Goal: Transaction & Acquisition: Book appointment/travel/reservation

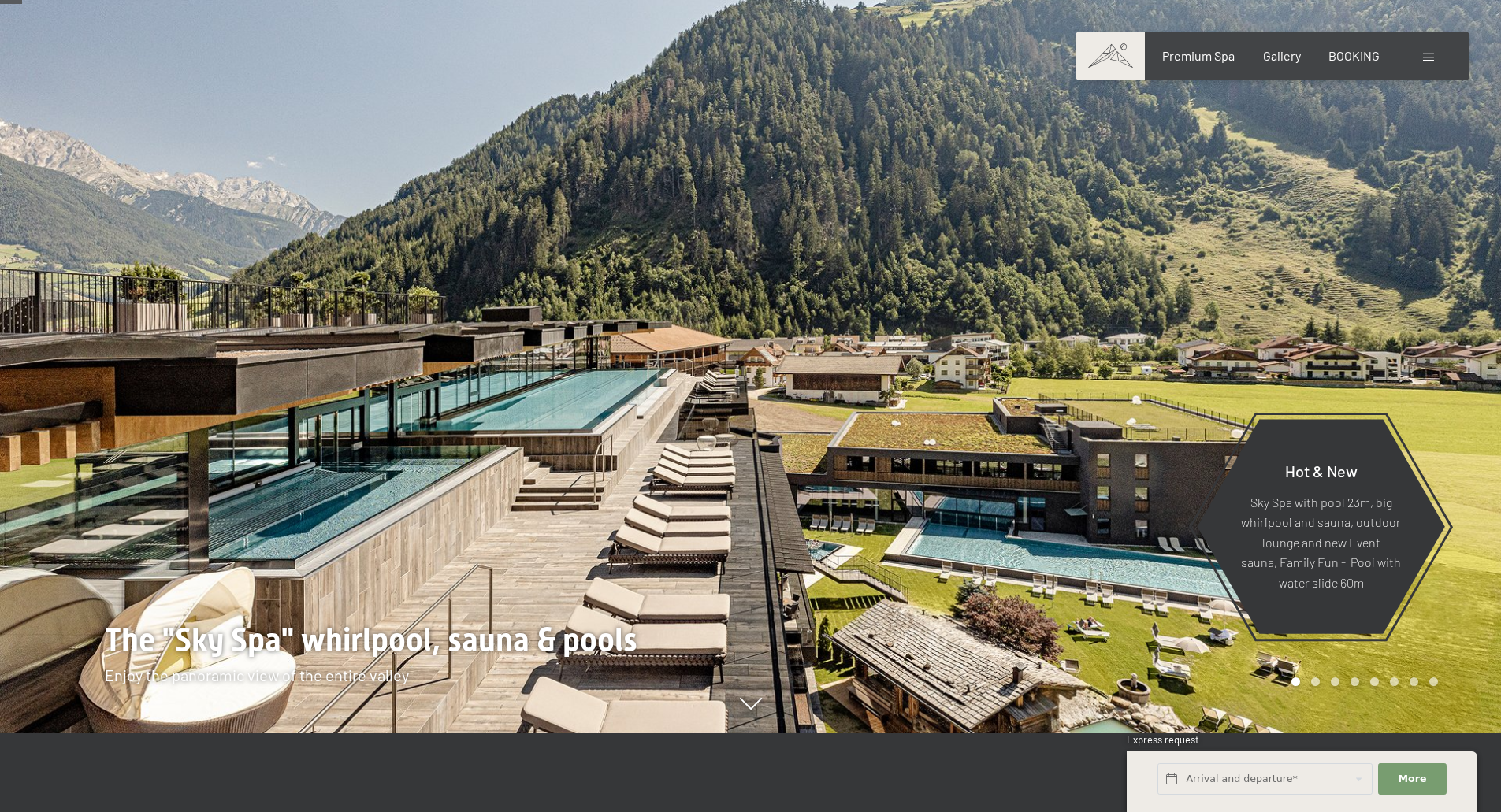
scroll to position [158, 0]
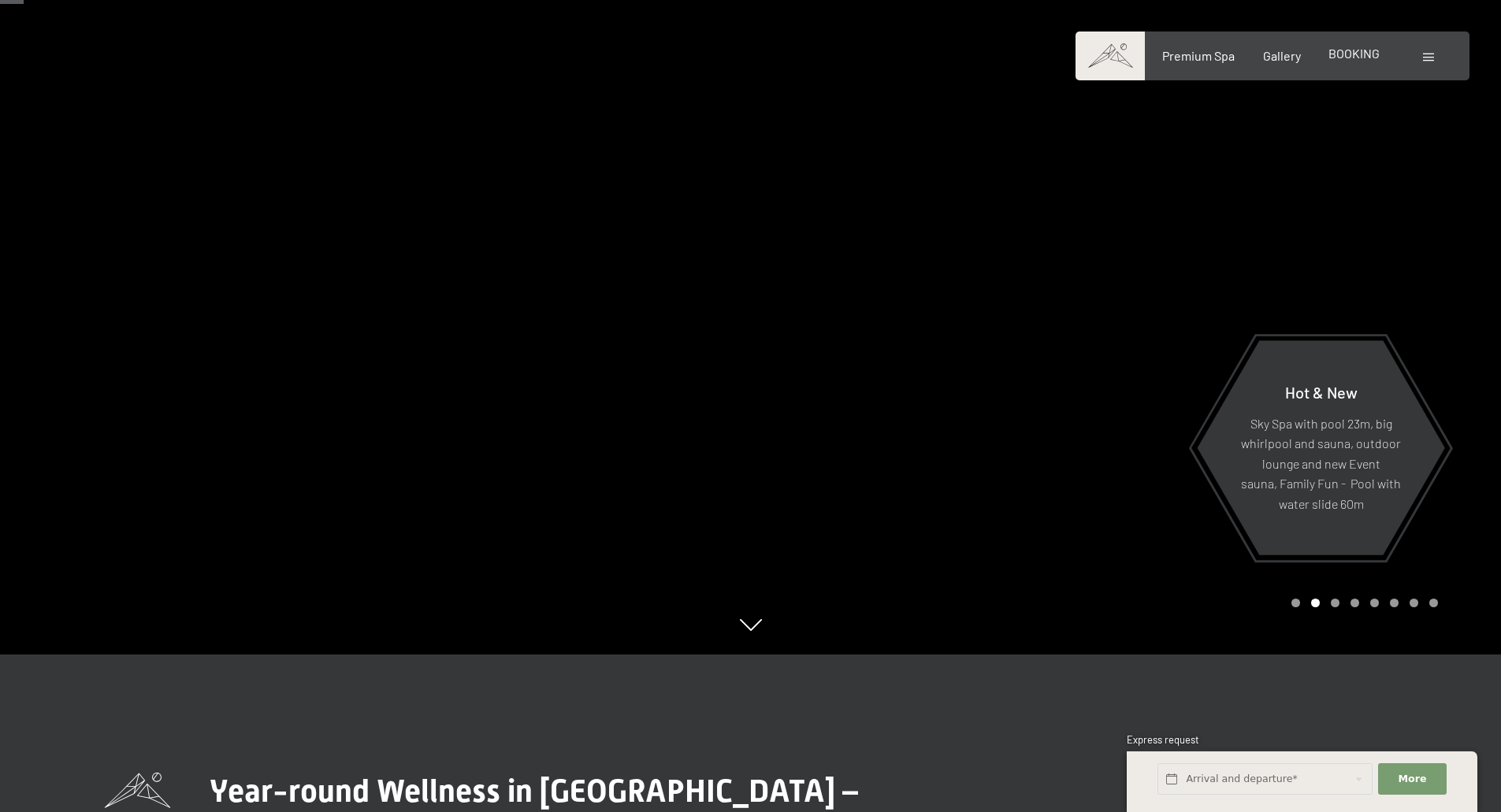
click at [1340, 53] on span "BOOKING" at bounding box center [1353, 53] width 51 height 15
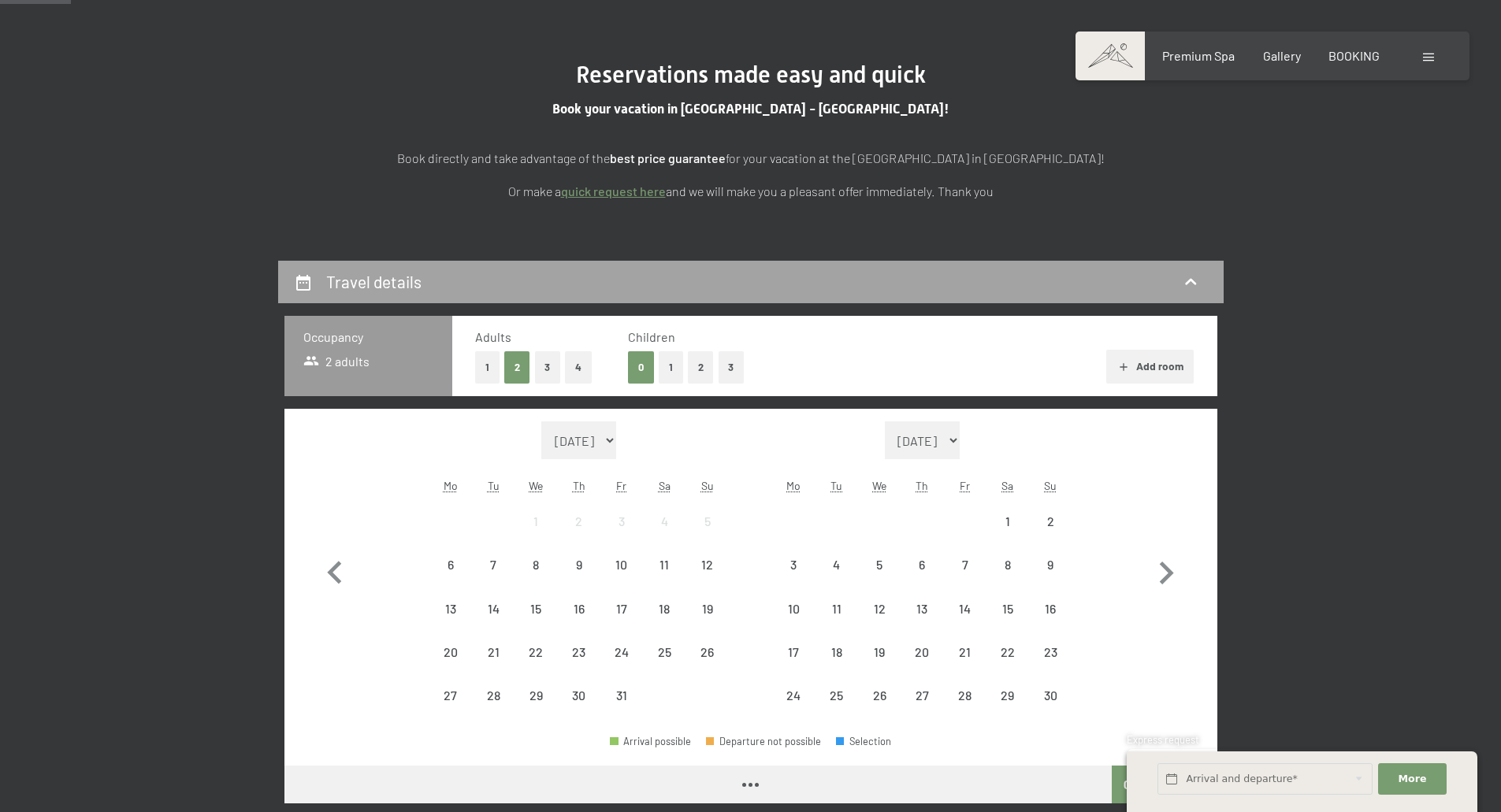
scroll to position [158, 0]
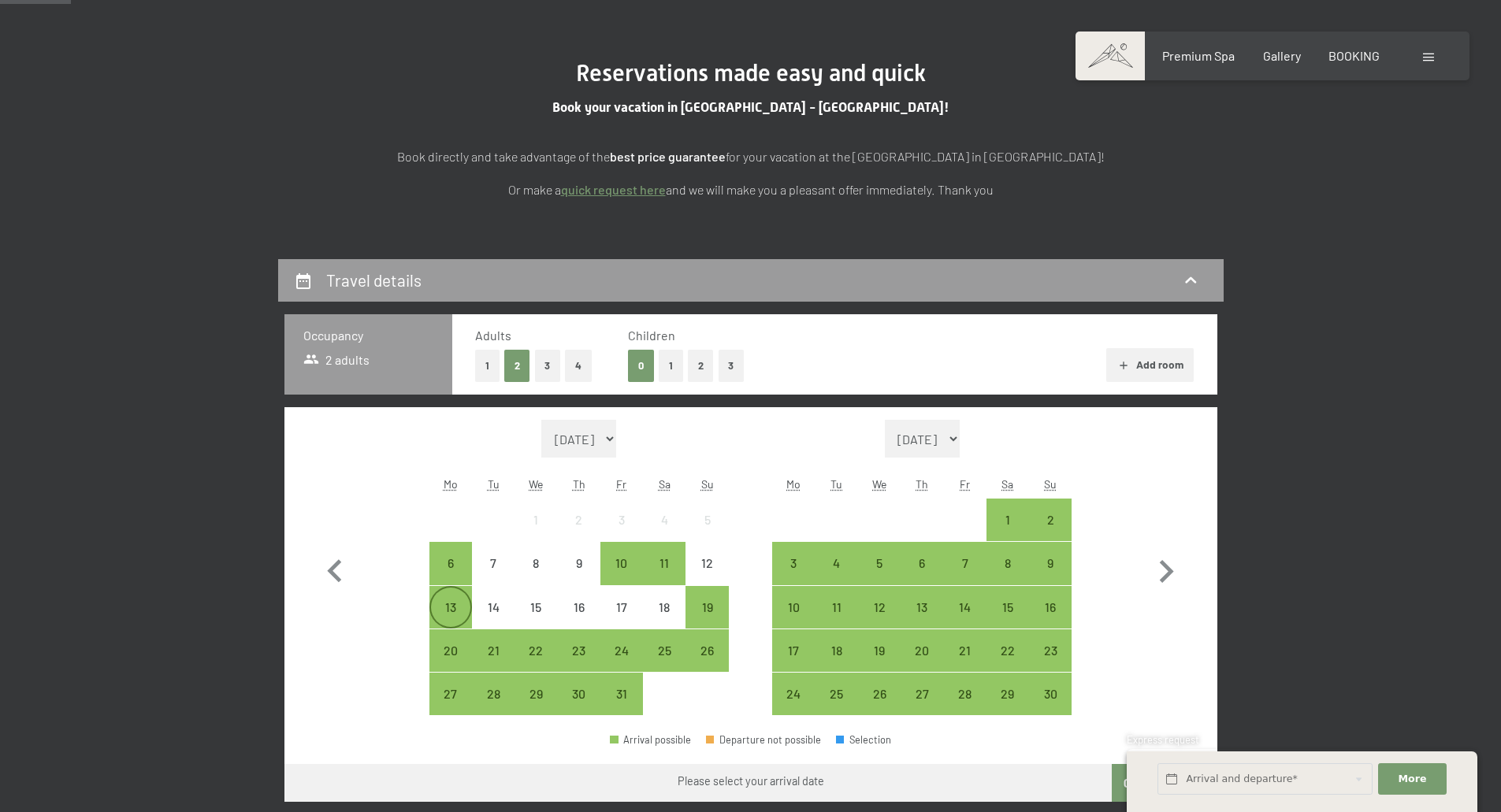
click at [448, 609] on div "13" at bounding box center [450, 620] width 39 height 39
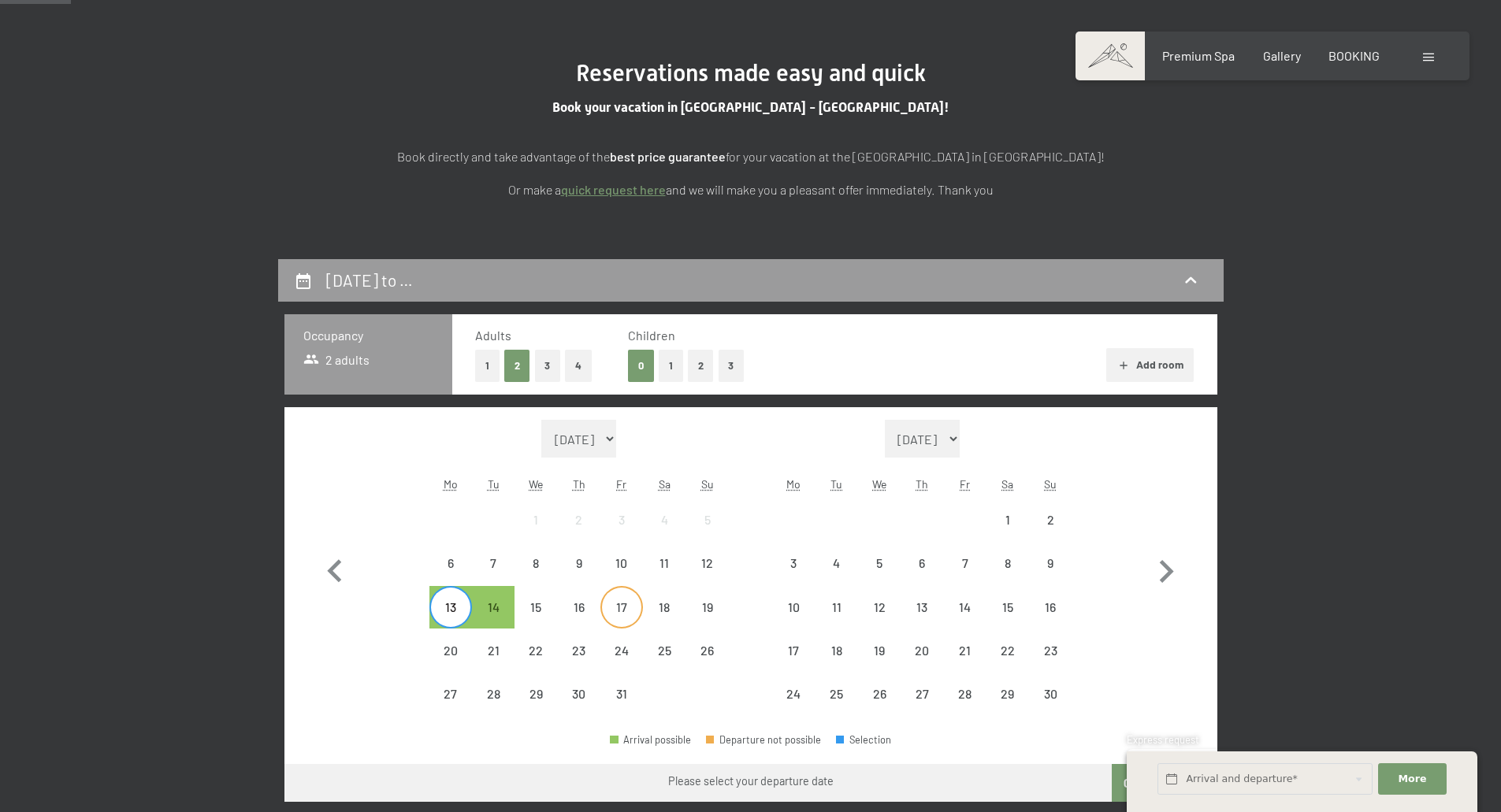
click at [627, 607] on div "17" at bounding box center [621, 620] width 39 height 39
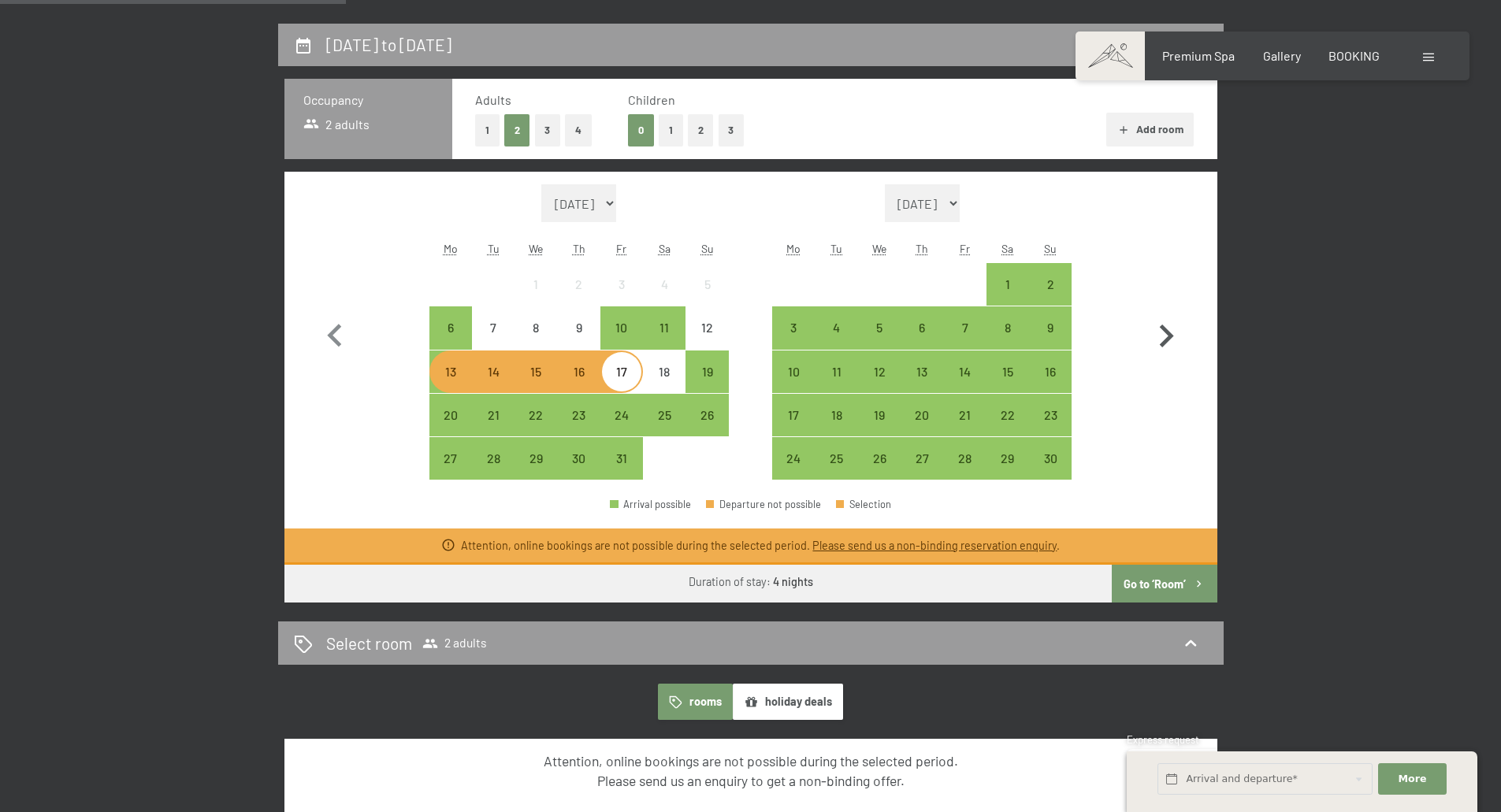
scroll to position [394, 0]
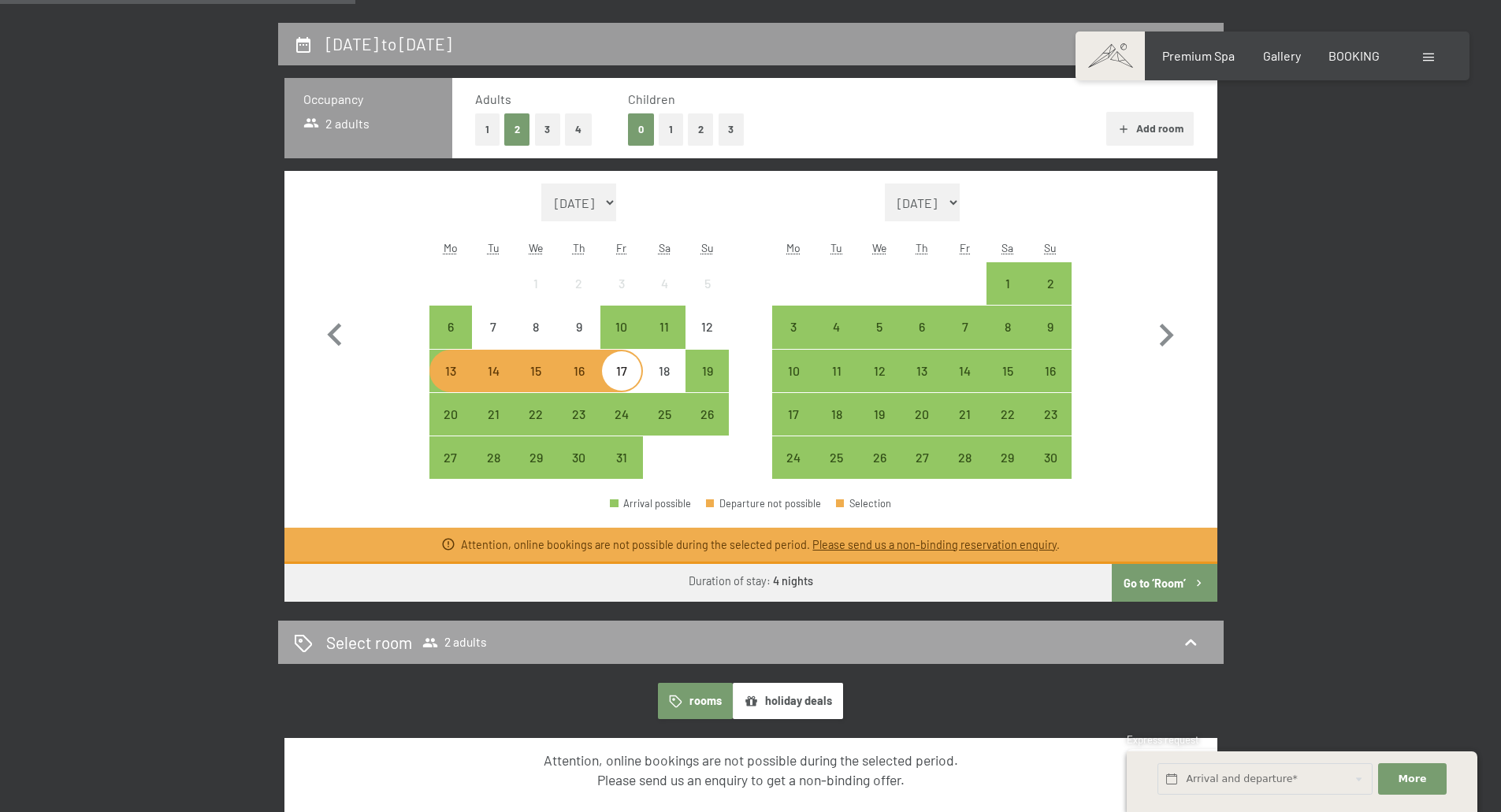
click at [685, 632] on div "Select room 2 adults" at bounding box center [750, 642] width 914 height 23
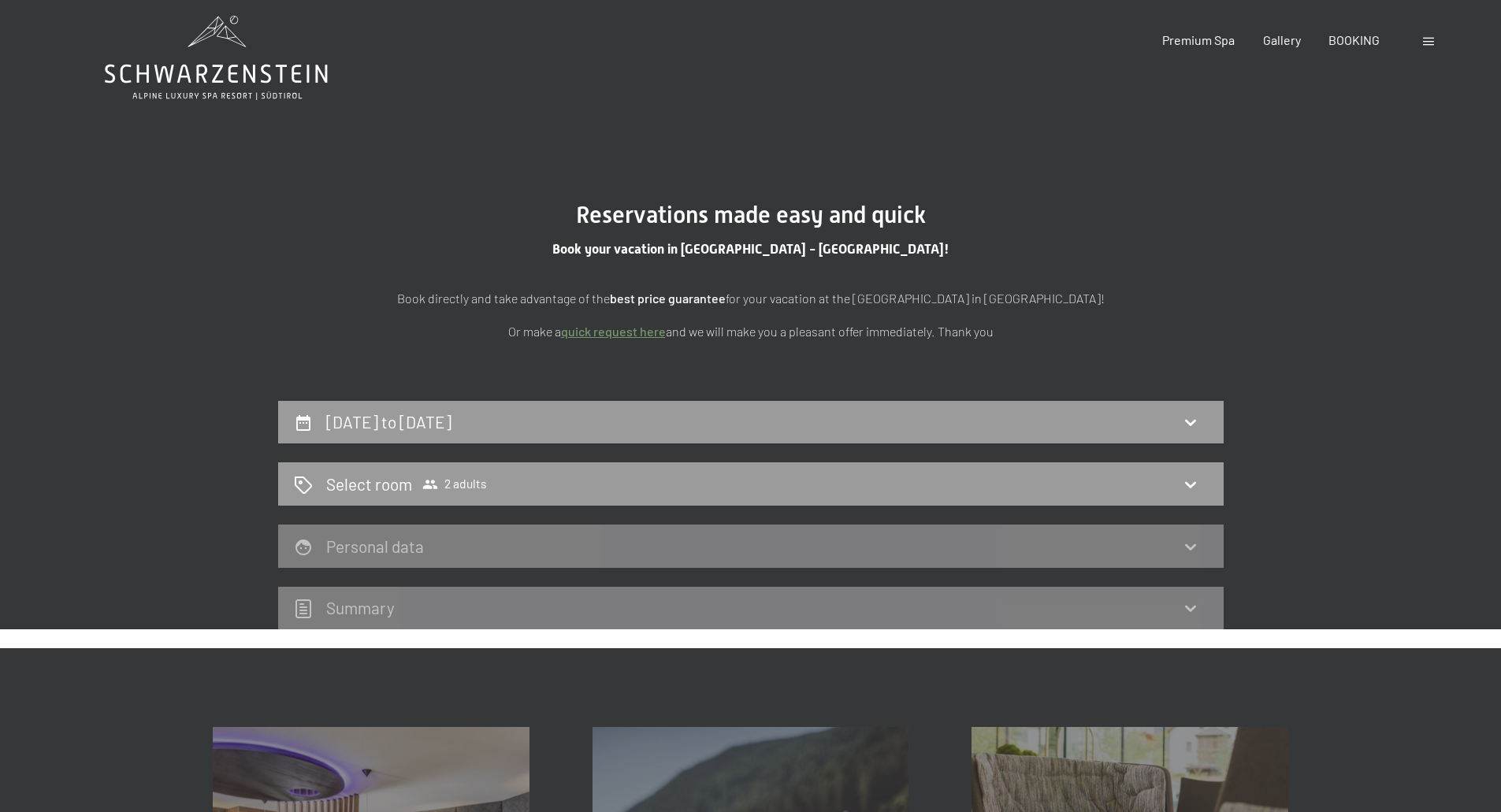
scroll to position [0, 0]
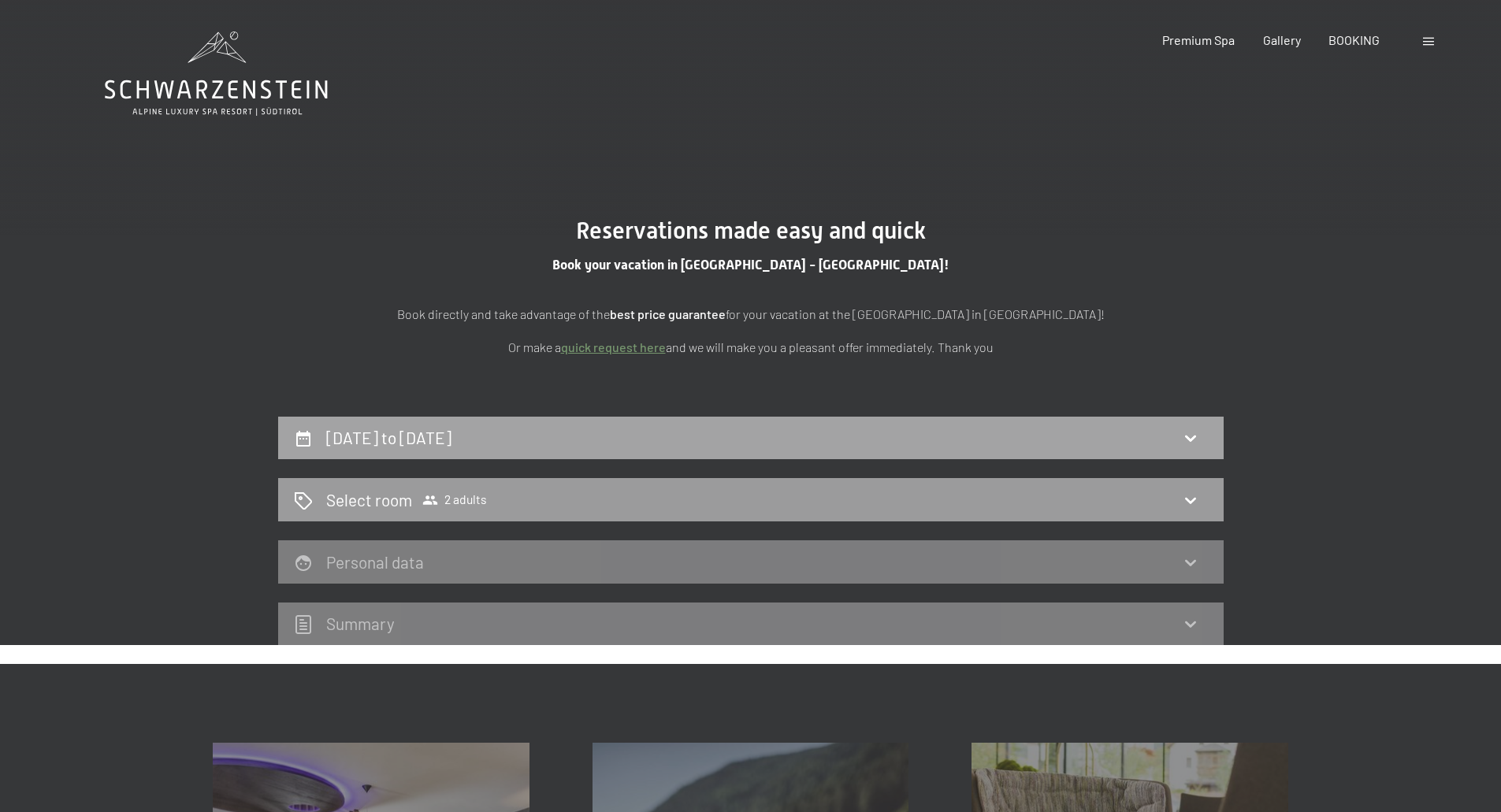
click at [571, 429] on div "13th October to 17th October 2025" at bounding box center [750, 437] width 914 height 23
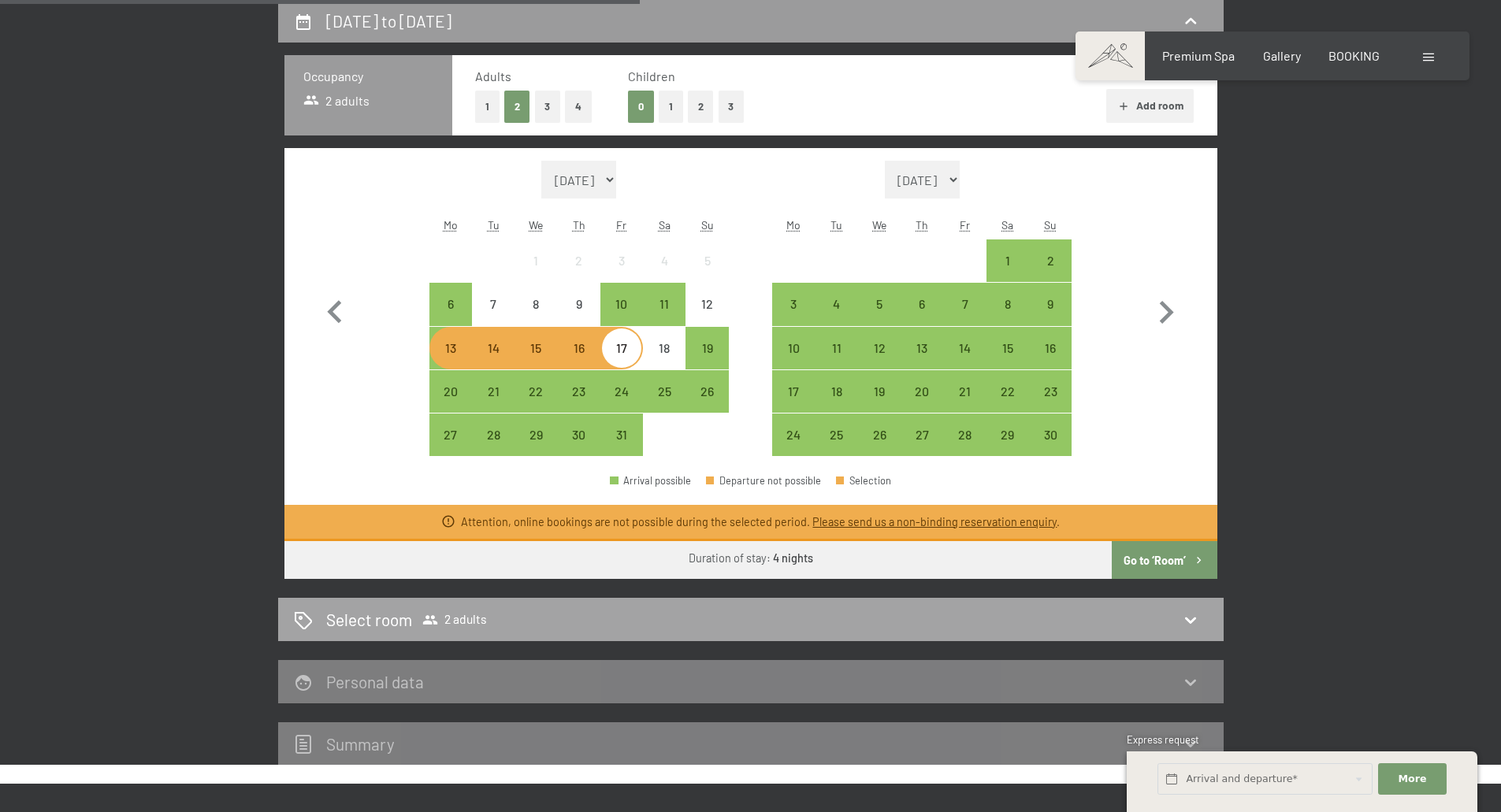
click at [616, 609] on div "Select room 2 adults" at bounding box center [750, 618] width 914 height 23
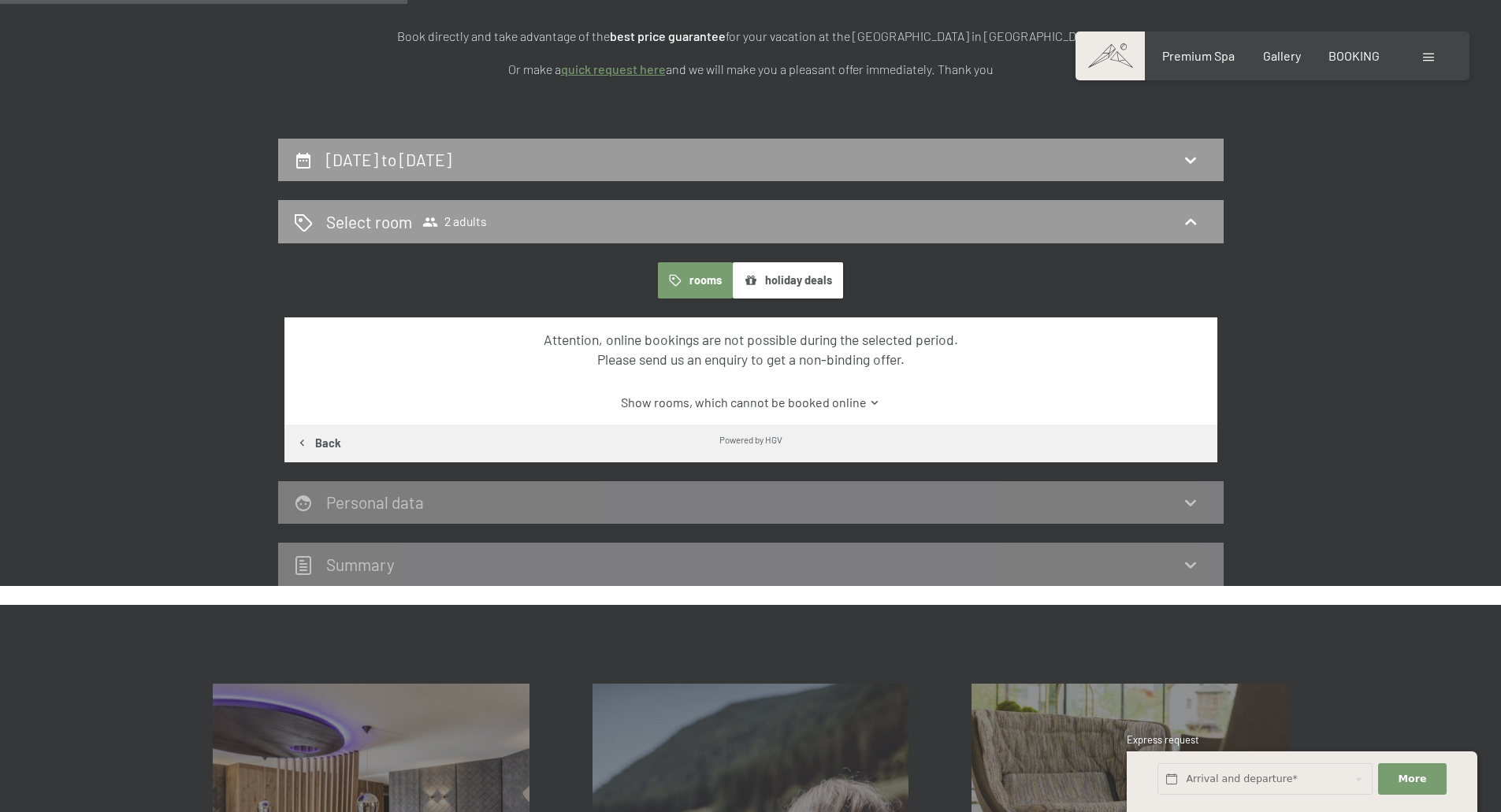
scroll to position [259, 0]
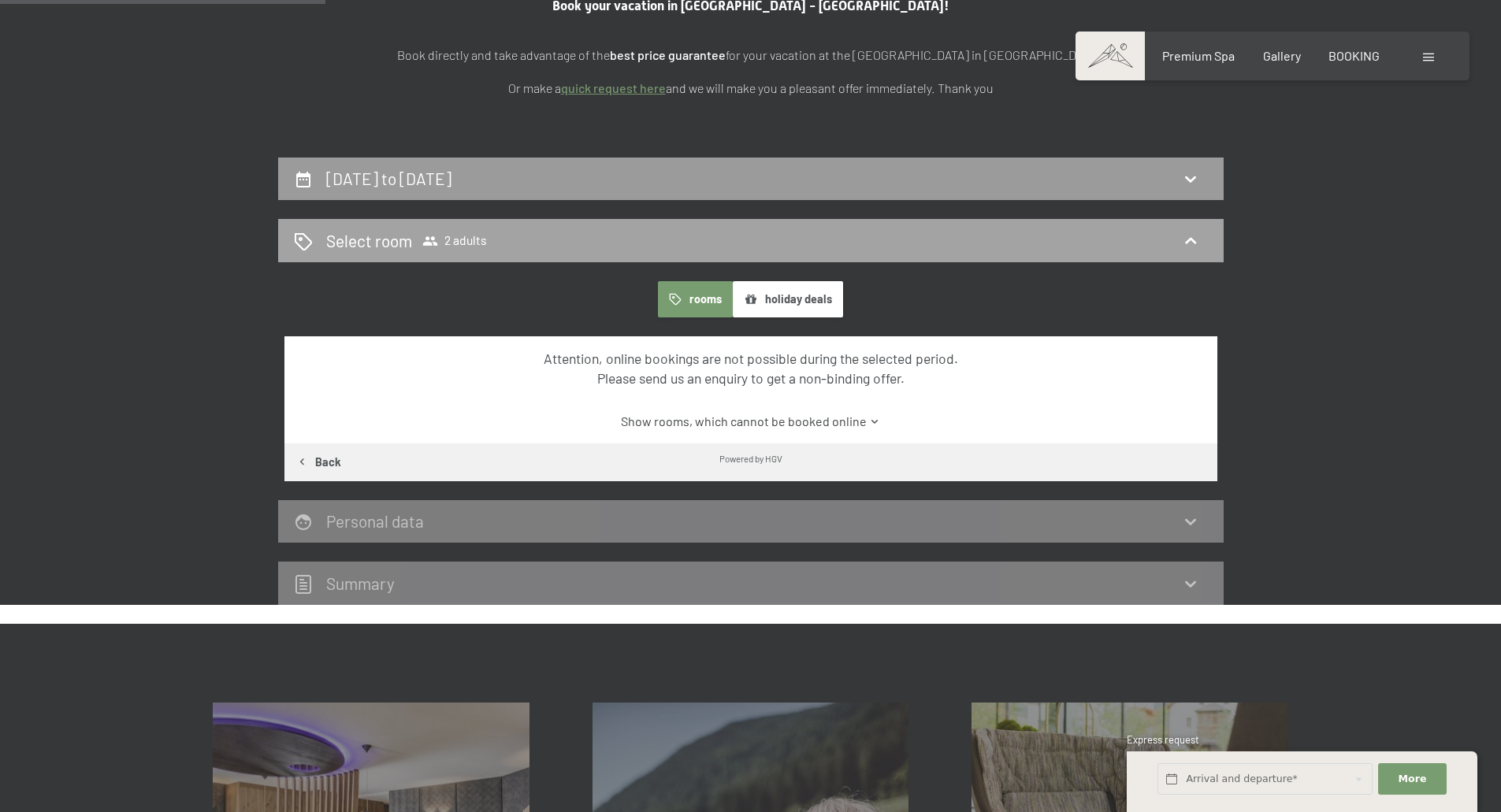
click at [456, 233] on span "2 adults" at bounding box center [454, 241] width 65 height 16
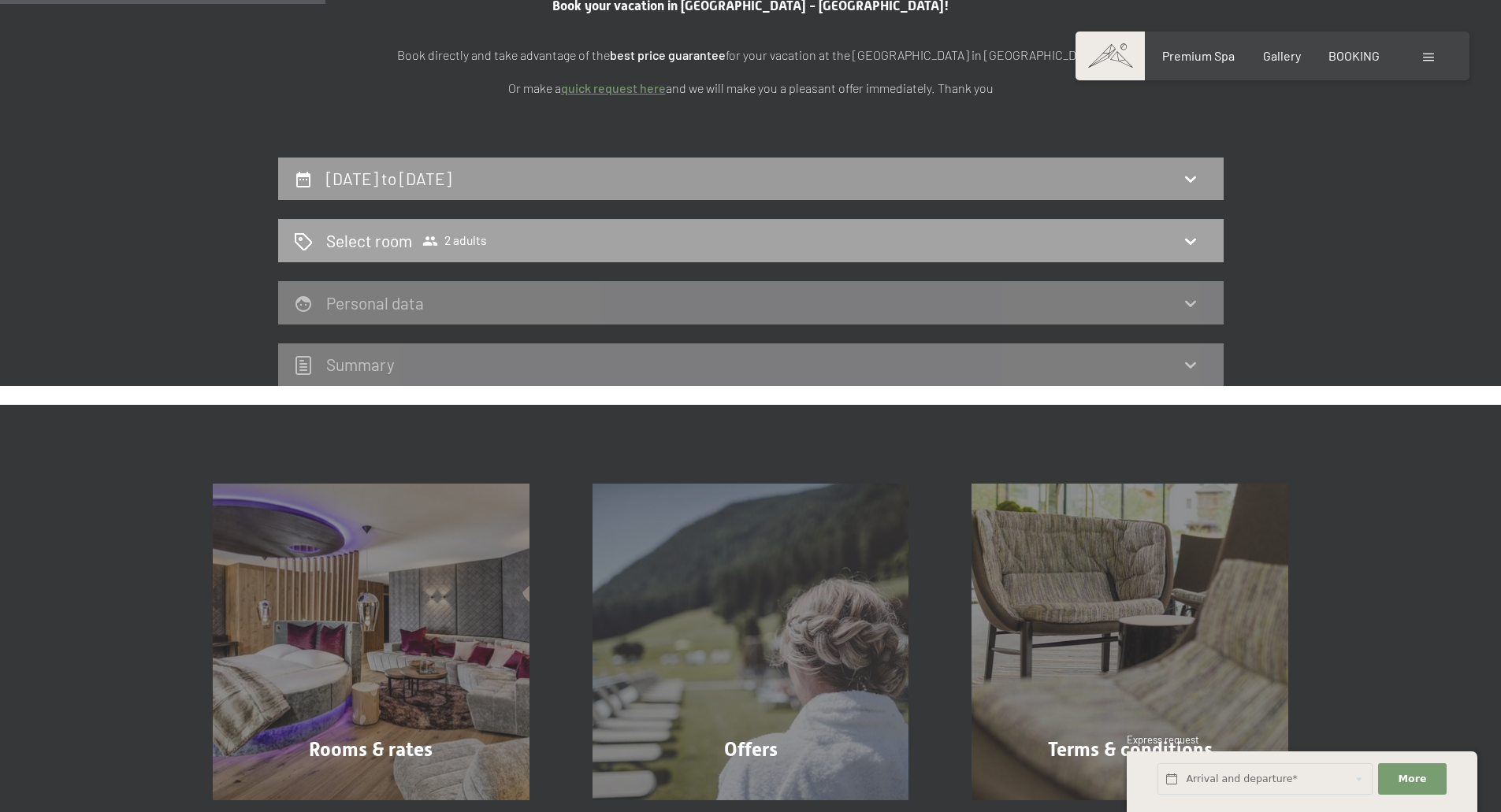
click at [456, 239] on span "2 adults" at bounding box center [454, 241] width 65 height 16
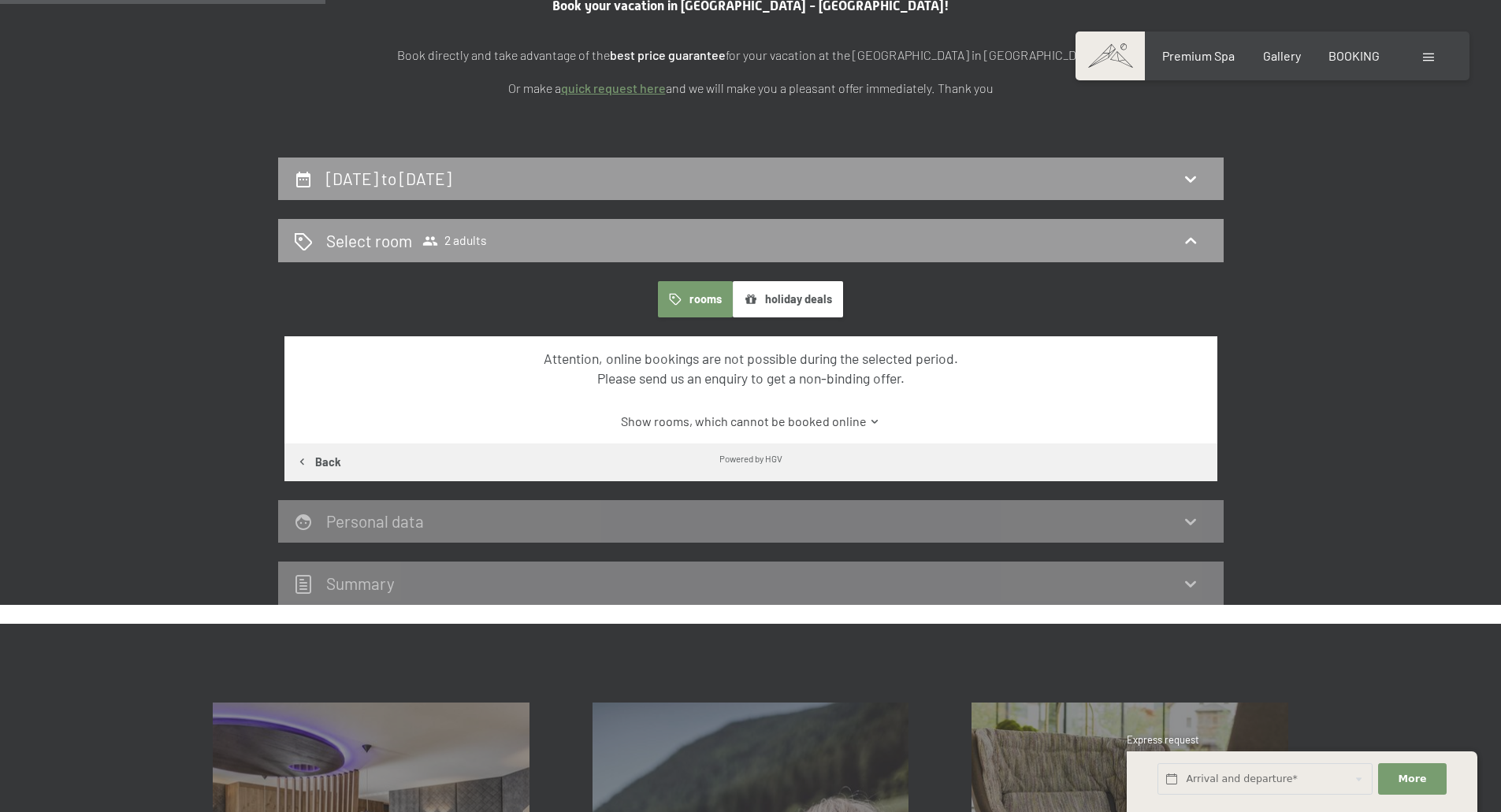
click at [773, 303] on button "holiday deals" at bounding box center [788, 298] width 111 height 36
click at [689, 306] on button "rooms" at bounding box center [695, 298] width 74 height 36
click at [869, 418] on icon at bounding box center [875, 422] width 12 height 12
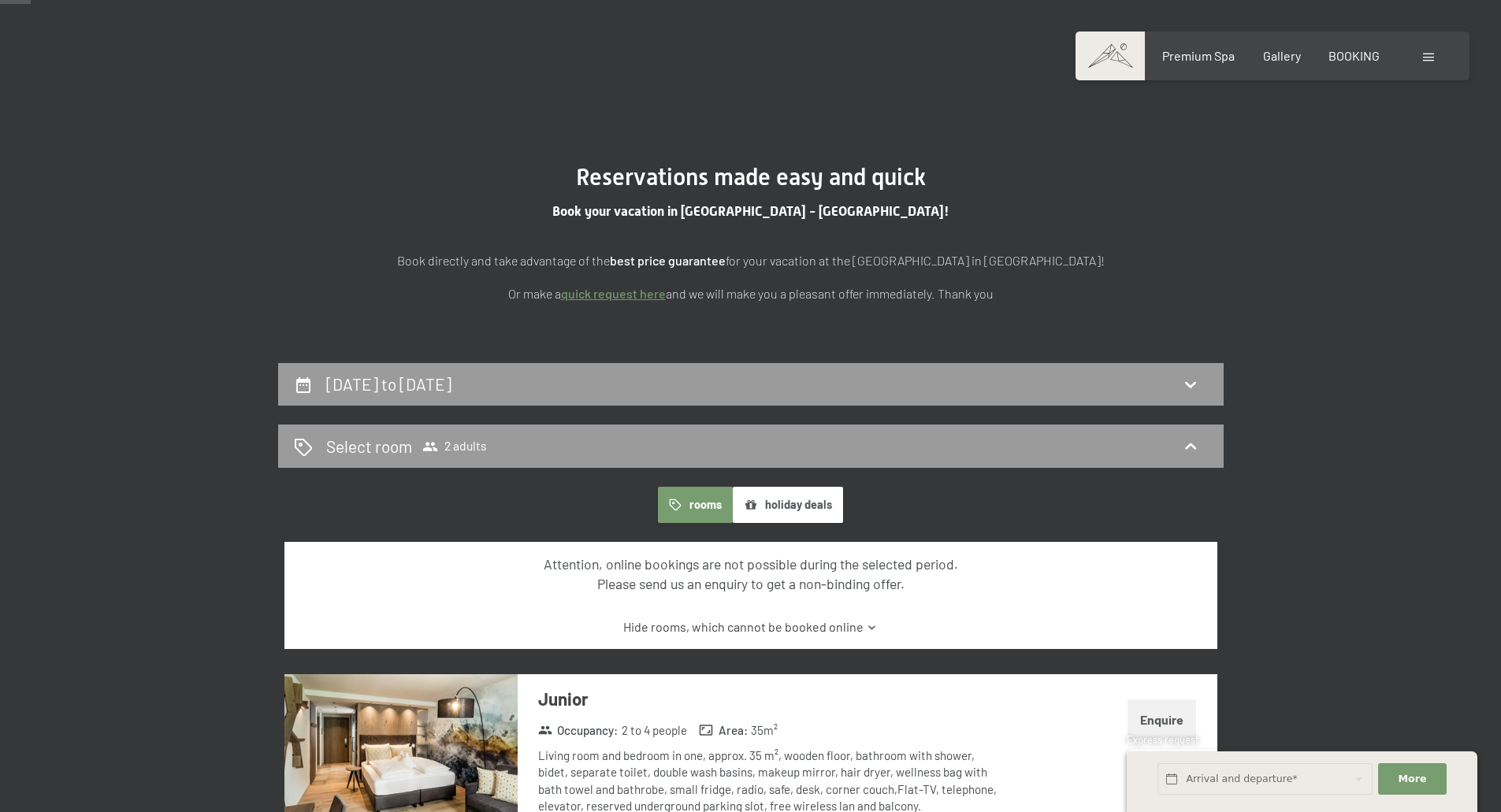
scroll to position [0, 0]
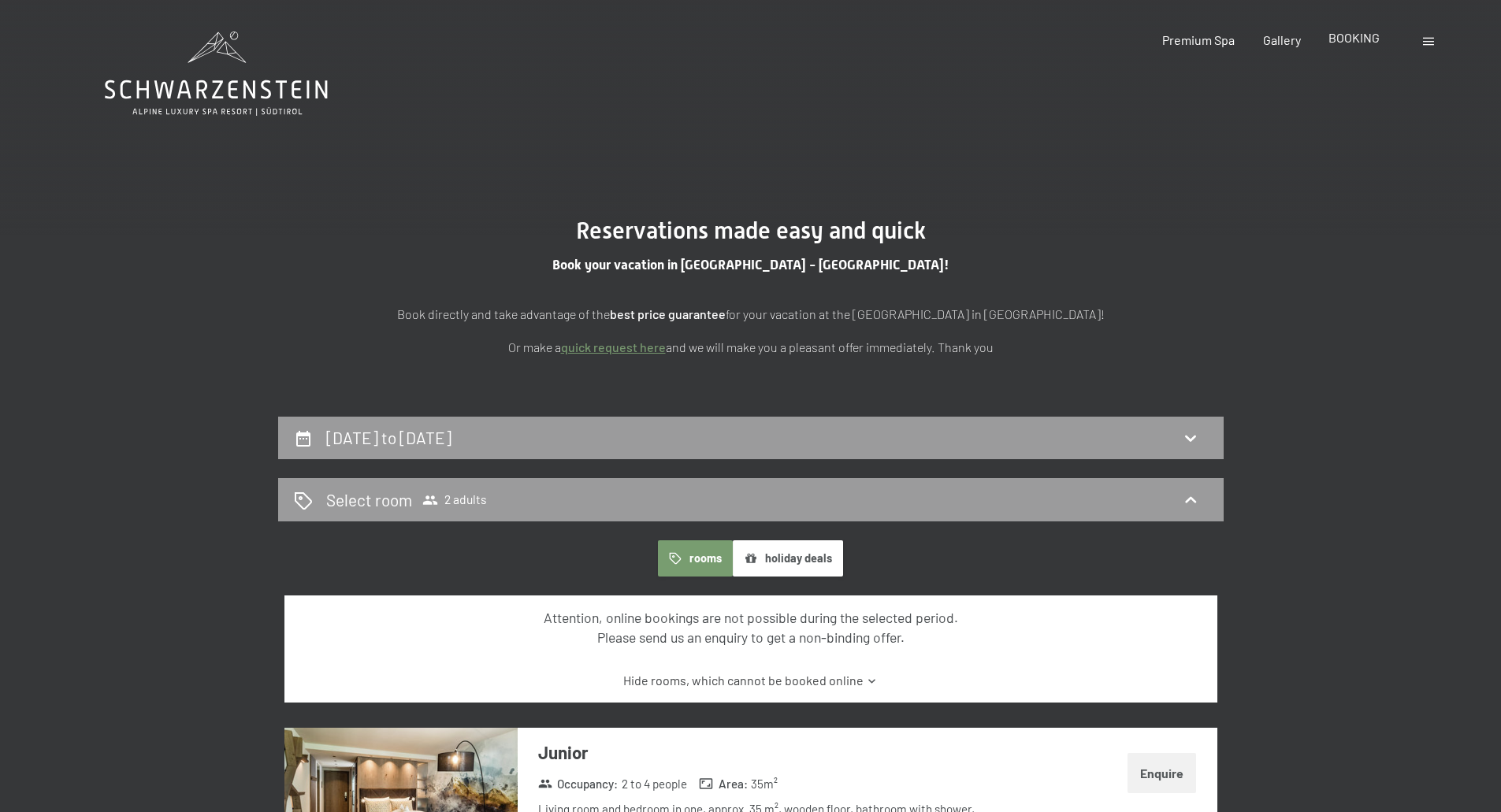
click at [1349, 38] on span "BOOKING" at bounding box center [1353, 37] width 51 height 15
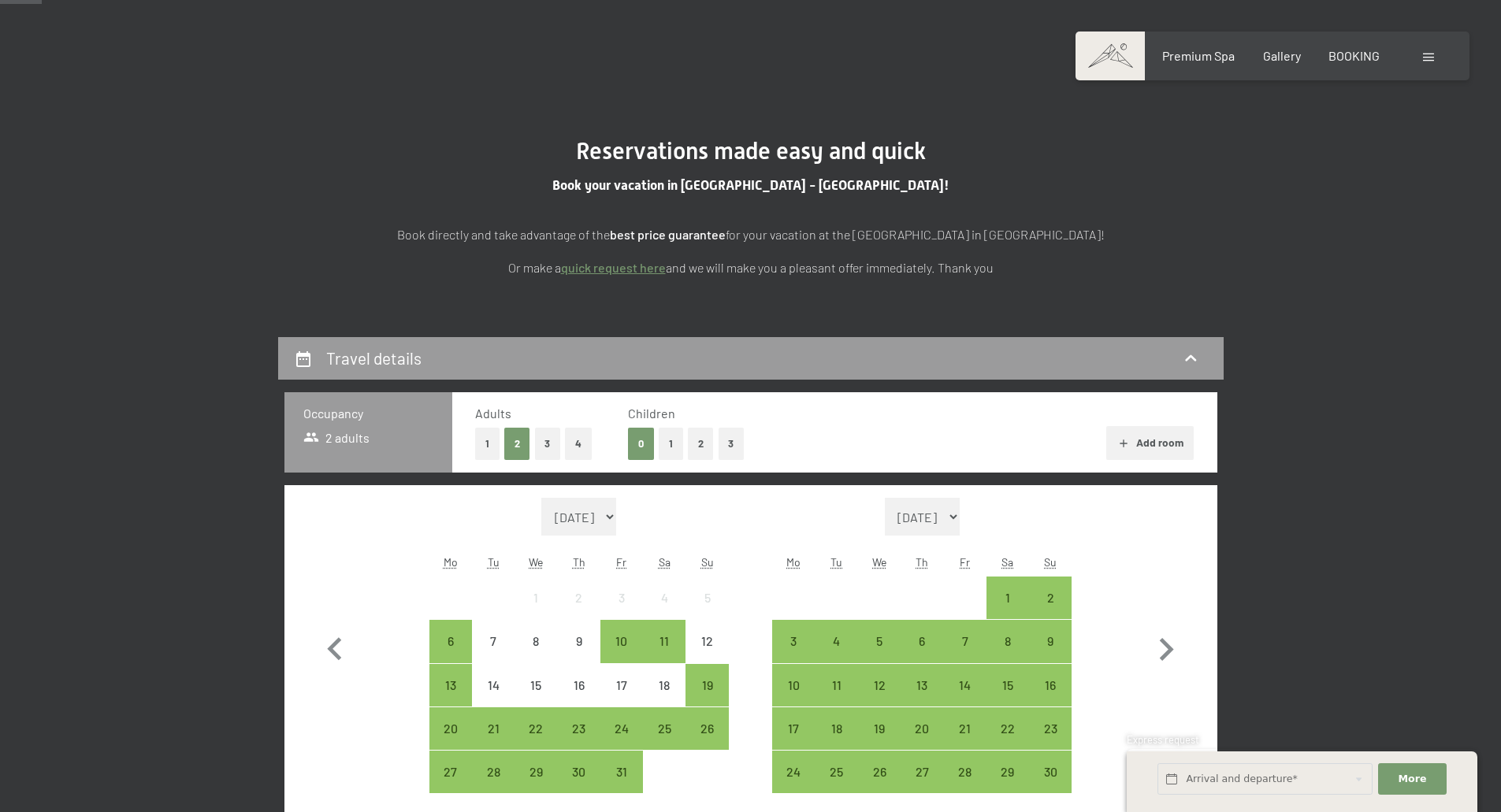
scroll to position [158, 0]
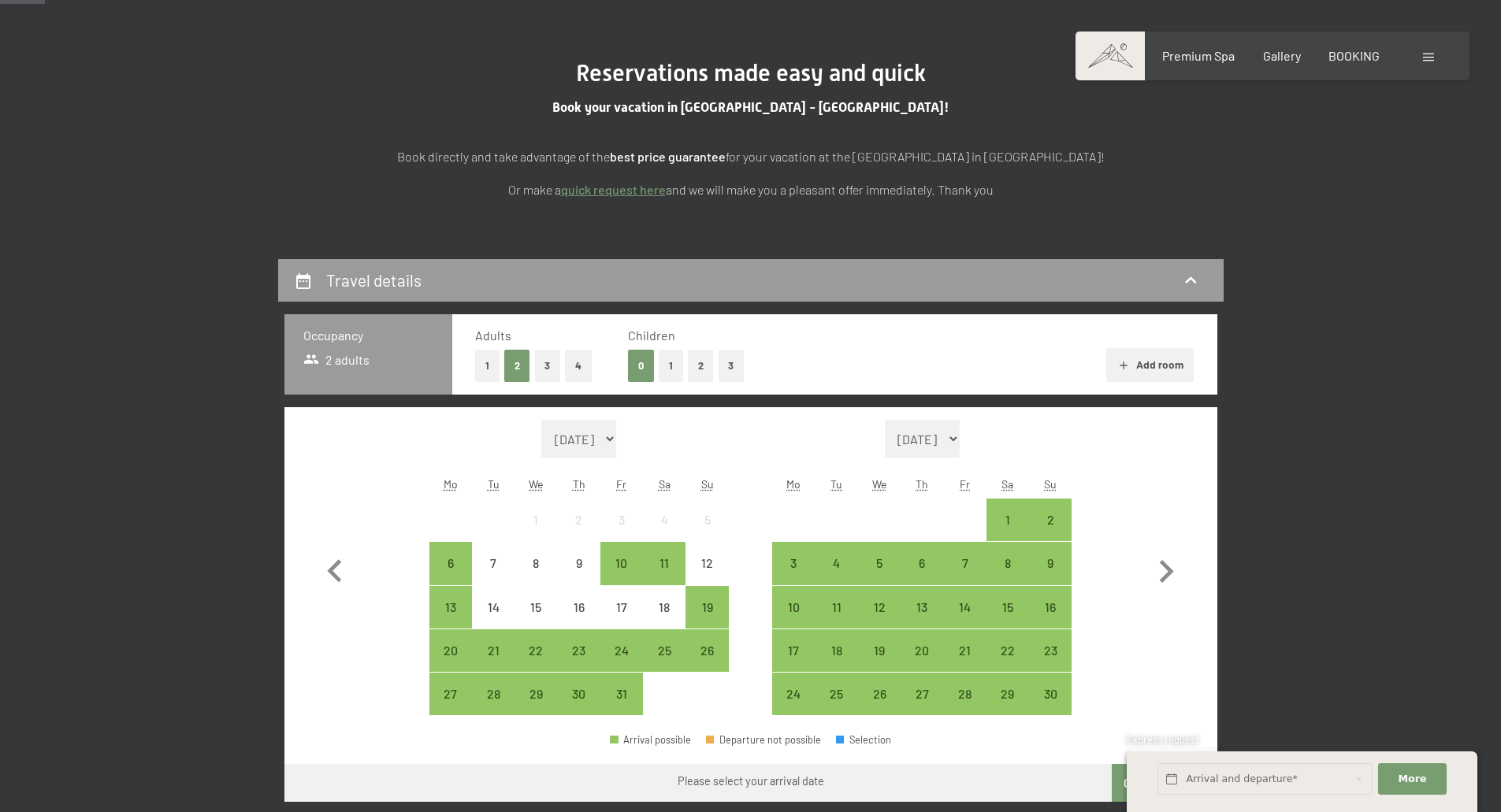
click at [674, 373] on button "1" at bounding box center [670, 365] width 24 height 32
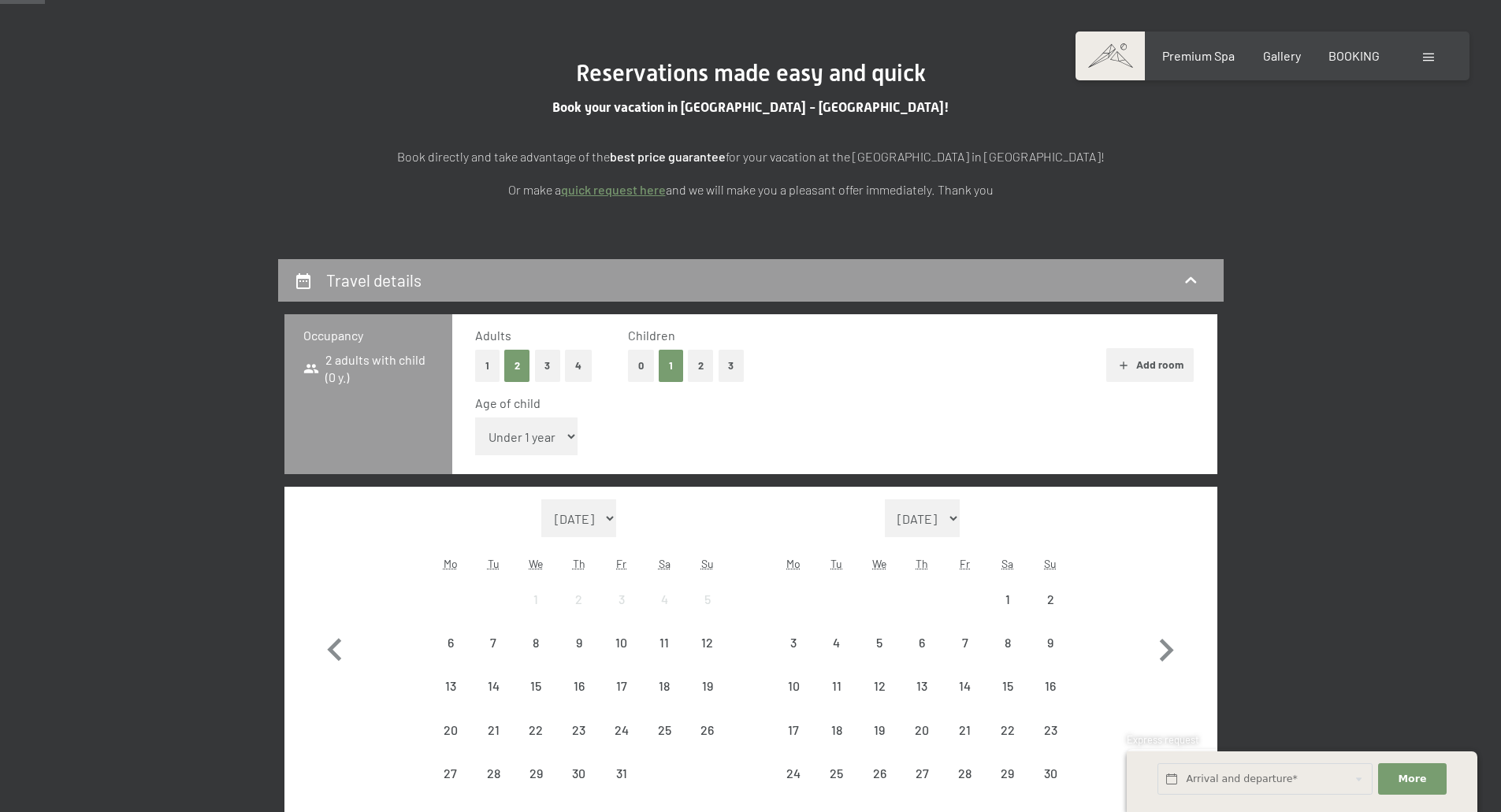
click at [539, 435] on select "Under 1 year 1 year 2 years 3 years 4 years 5 years 6 years 7 years 8 years 9 y…" at bounding box center [525, 436] width 103 height 38
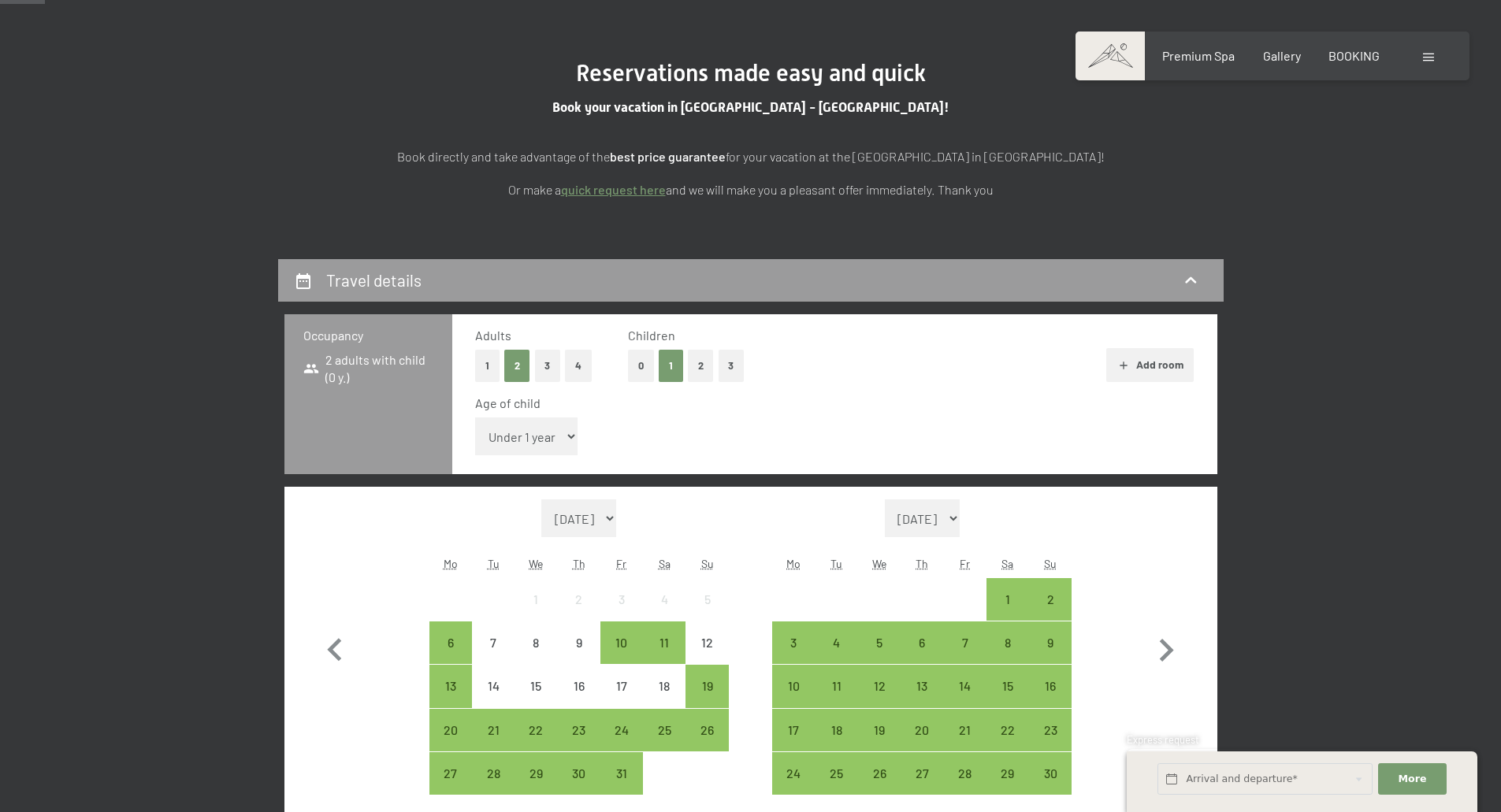
select select "1"
click at [475, 418] on select "Under 1 year 1 year 2 years 3 years 4 years 5 years 6 years 7 years 8 years 9 y…" at bounding box center [525, 436] width 103 height 38
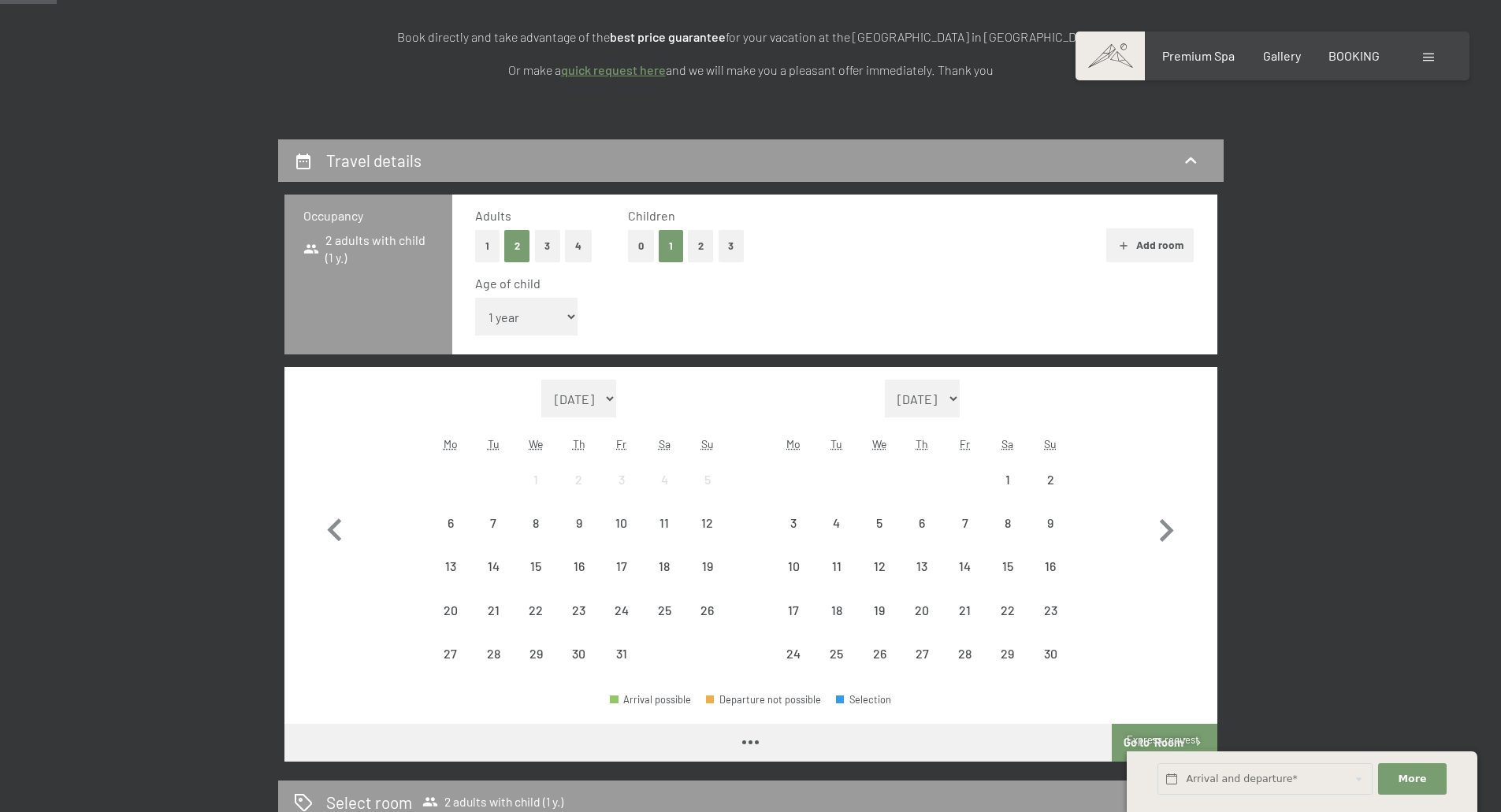
scroll to position [315, 0]
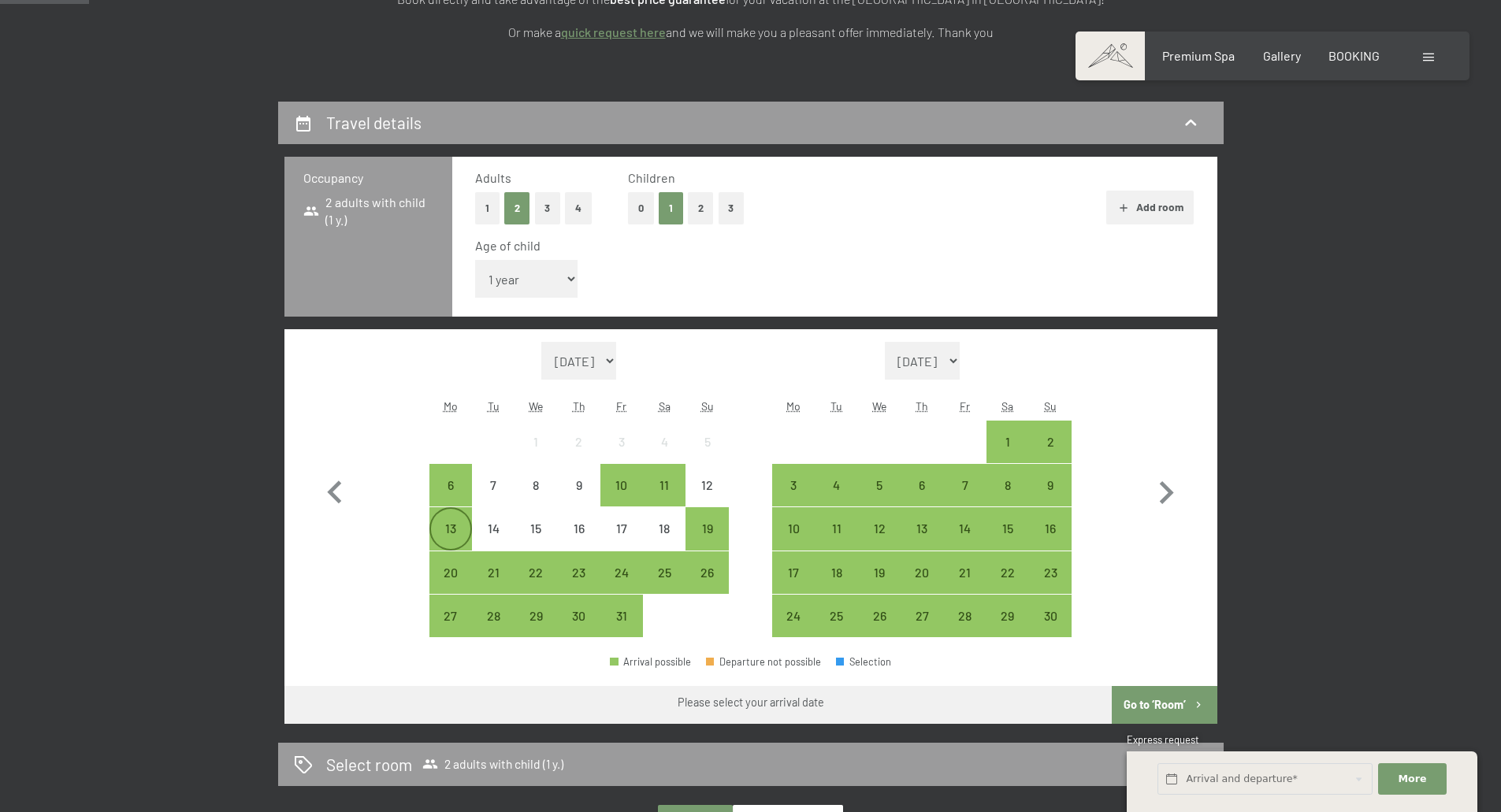
click at [466, 535] on div "13" at bounding box center [450, 542] width 39 height 39
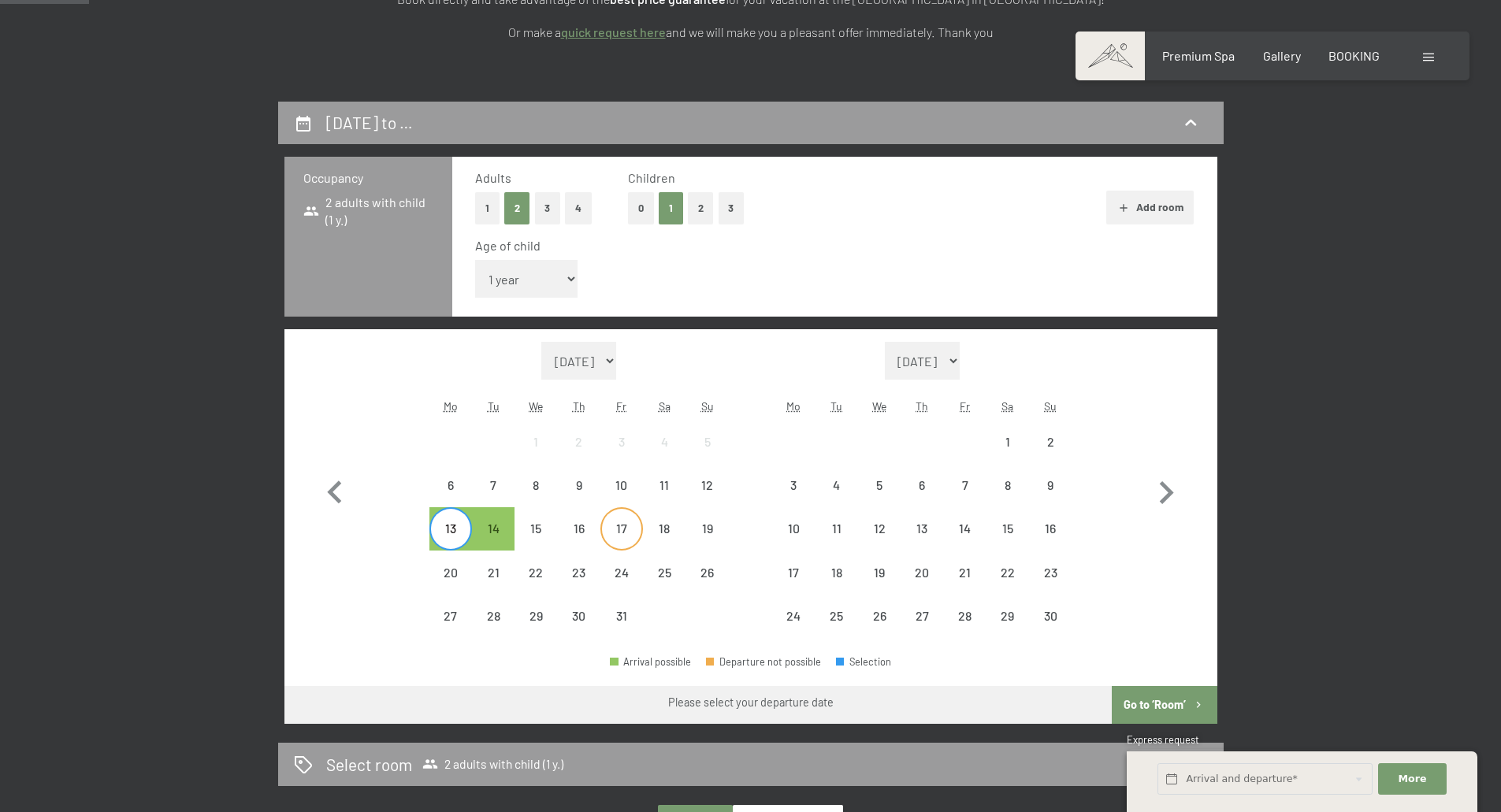
click at [627, 540] on div "17" at bounding box center [621, 542] width 39 height 39
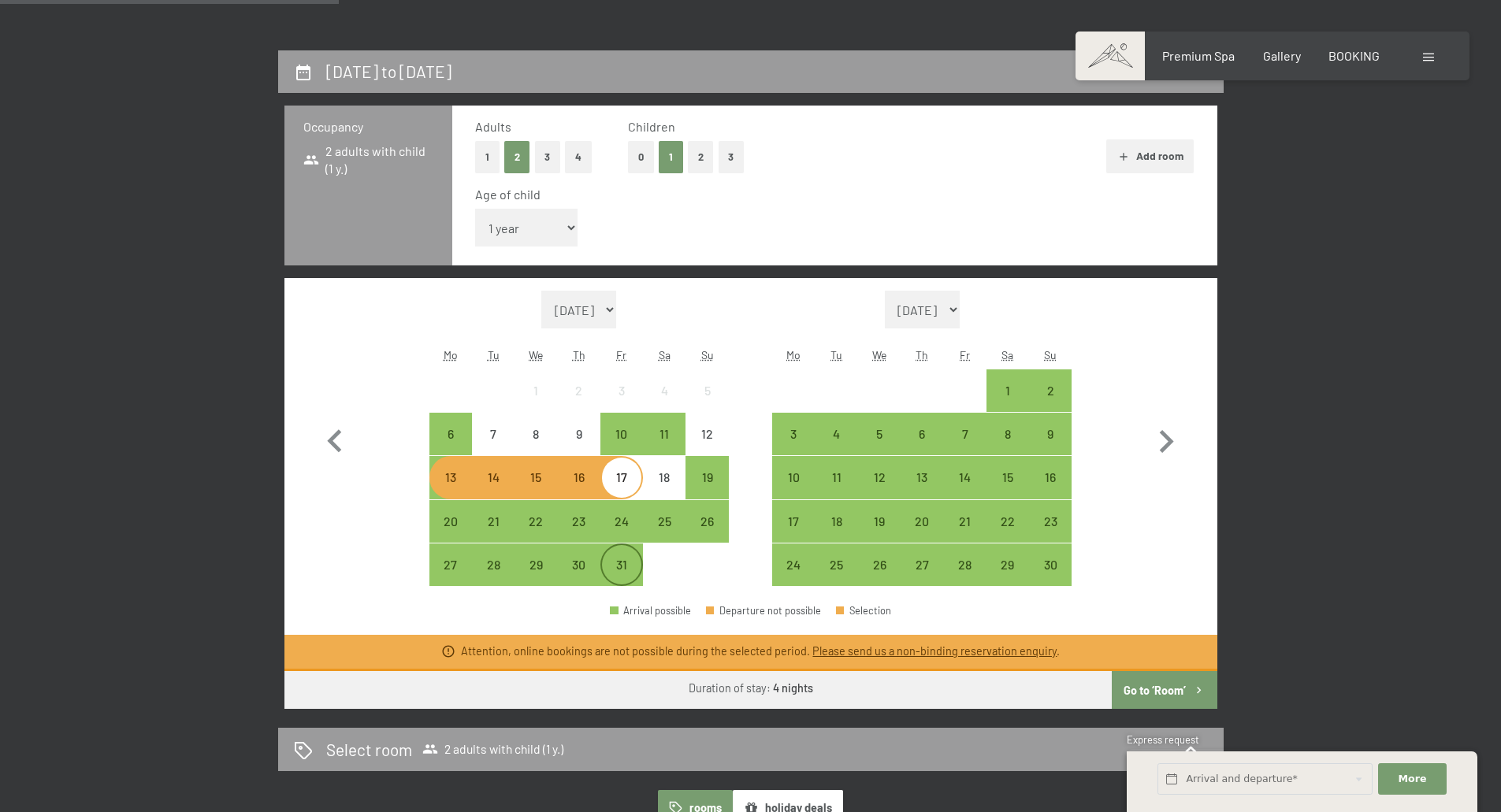
scroll to position [394, 0]
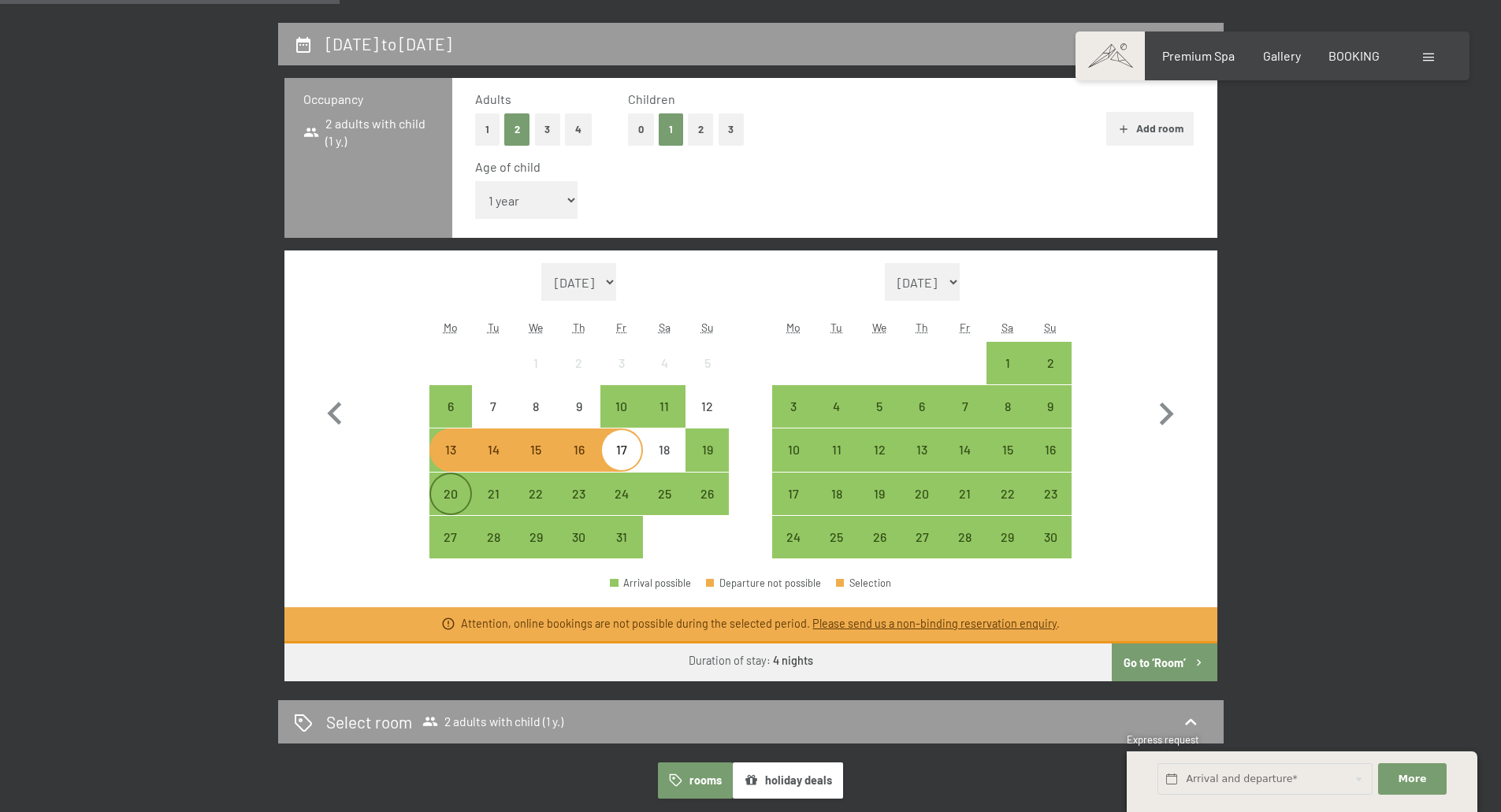
click at [458, 498] on div "20" at bounding box center [450, 507] width 39 height 39
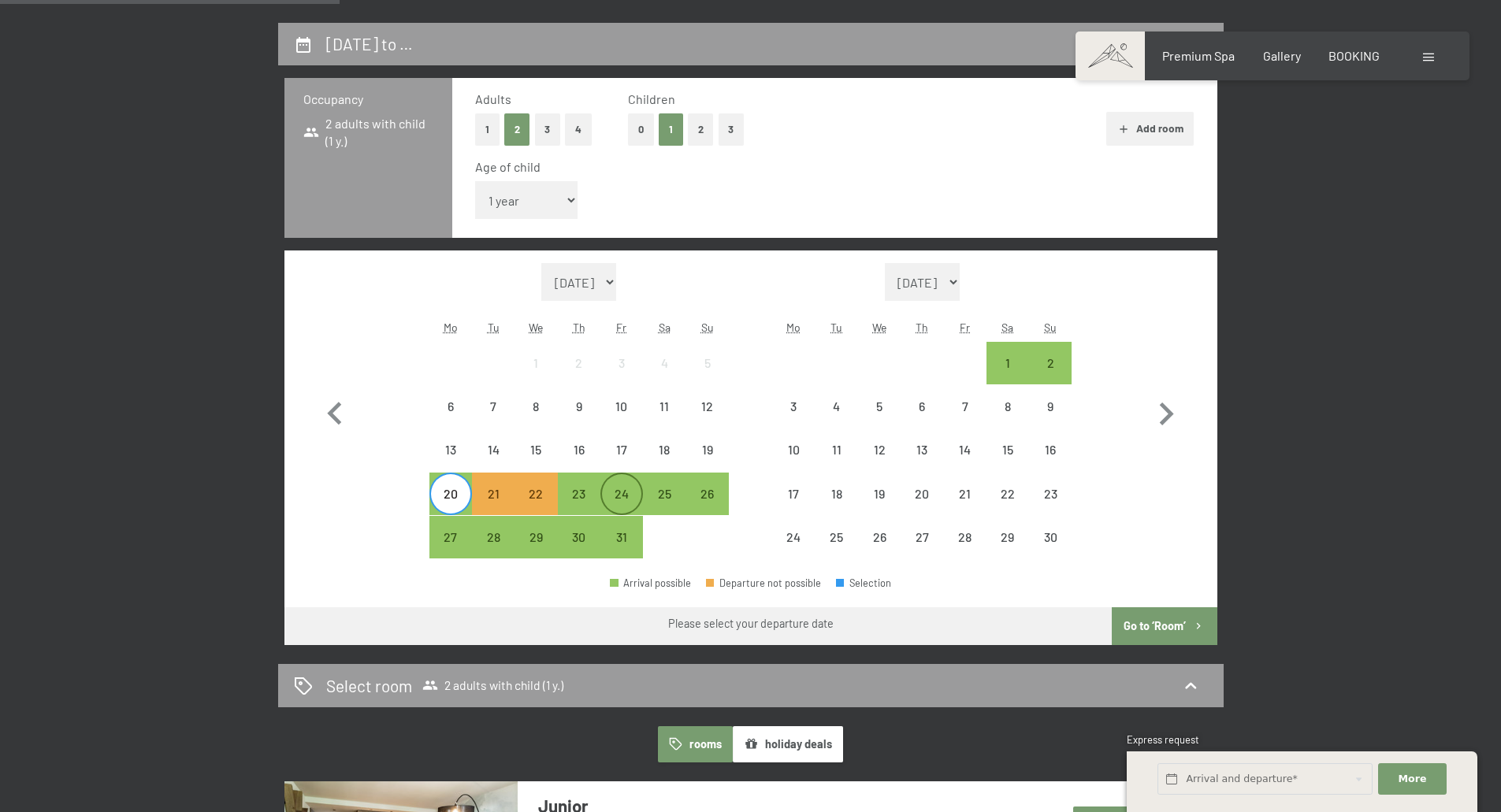
click at [619, 498] on div "24" at bounding box center [621, 507] width 39 height 39
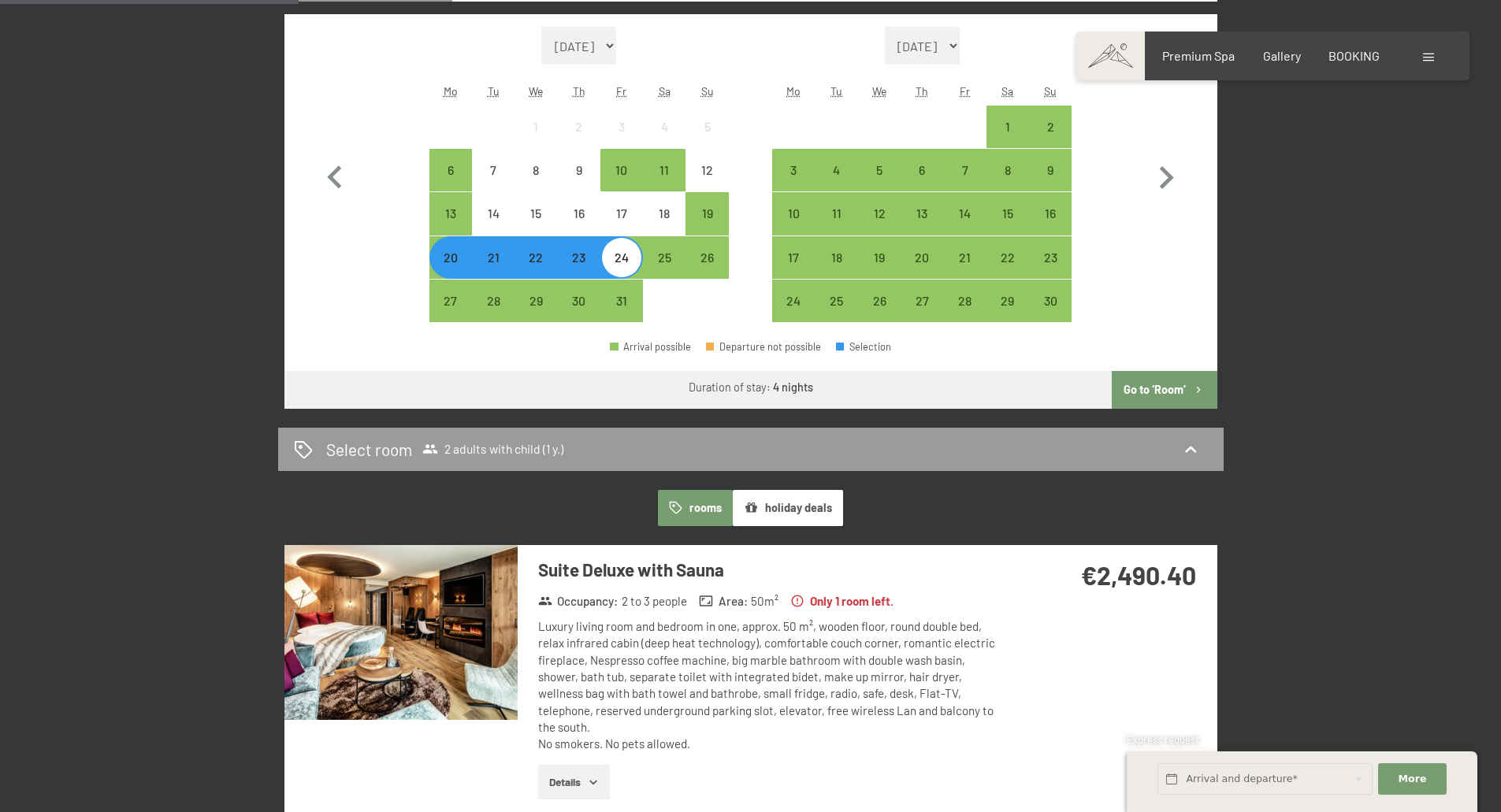
scroll to position [788, 0]
